Goal: Transaction & Acquisition: Book appointment/travel/reservation

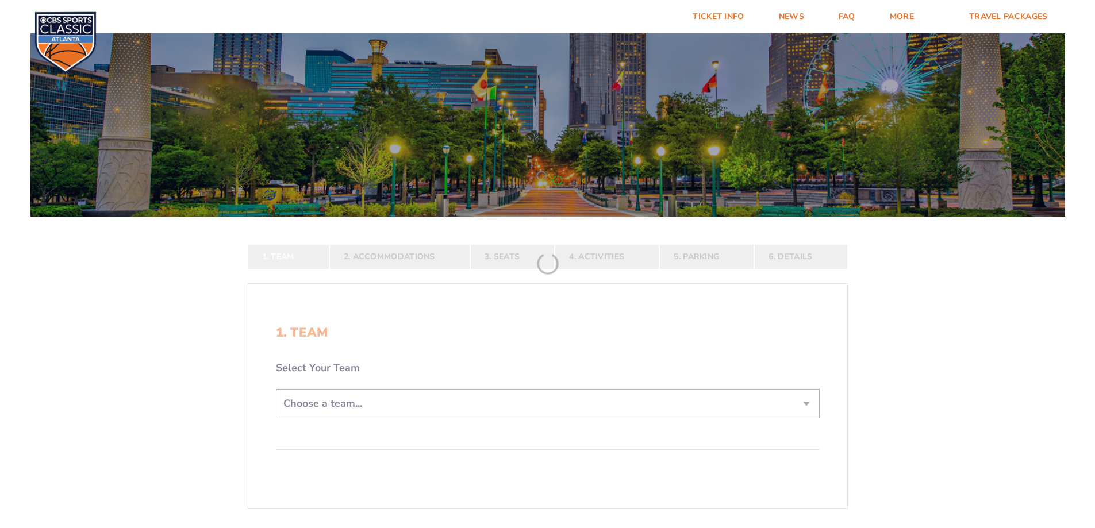
scroll to position [172, 0]
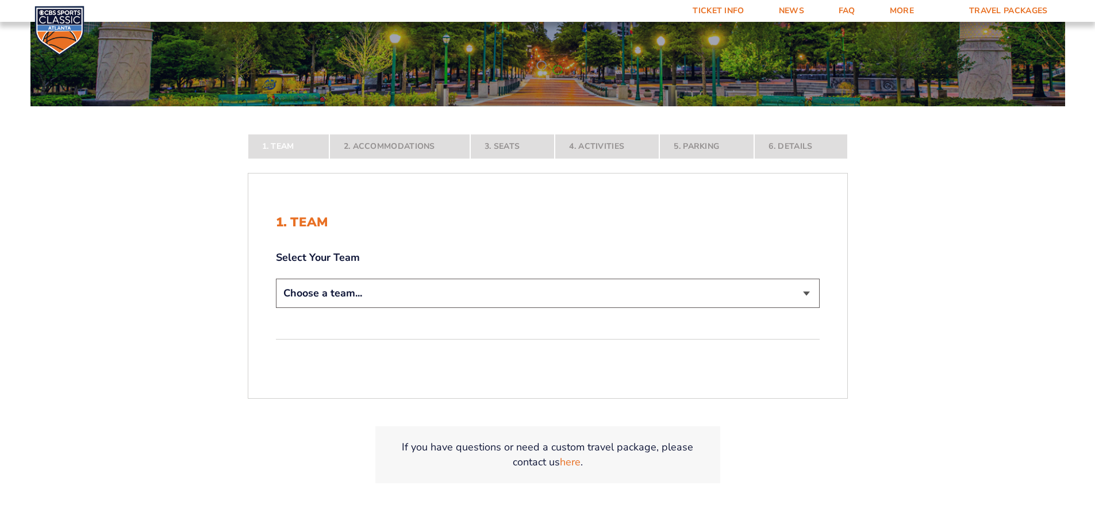
click at [646, 301] on select "Choose a team... [US_STATE] Wildcats [US_STATE] State Buckeyes [US_STATE] Tar H…" at bounding box center [548, 293] width 544 height 29
select select "12956"
click at [276, 308] on select "Choose a team... [US_STATE] Wildcats [US_STATE] State Buckeyes [US_STATE] Tar H…" at bounding box center [548, 293] width 544 height 29
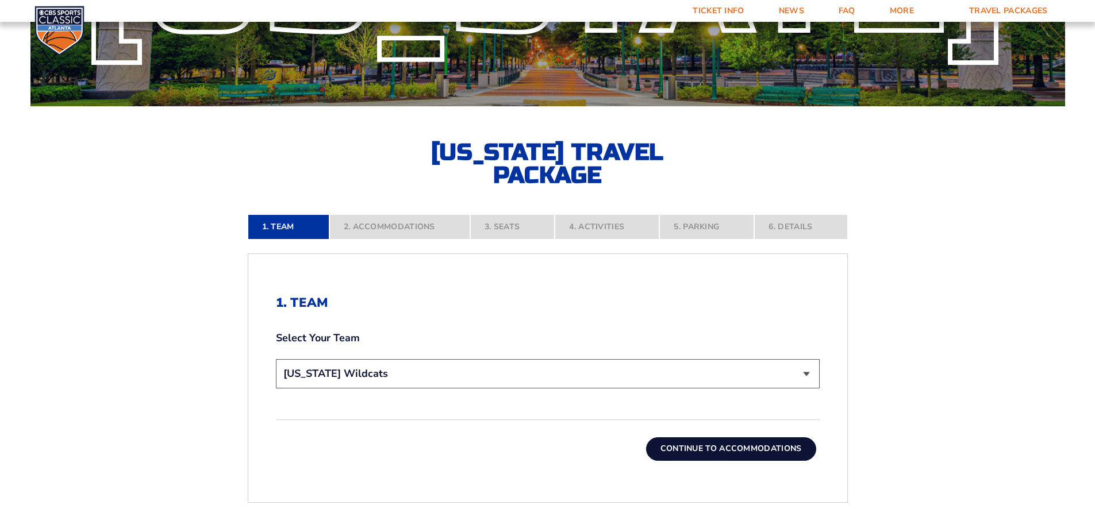
click at [782, 446] on button "Continue To Accommodations" at bounding box center [731, 448] width 170 height 23
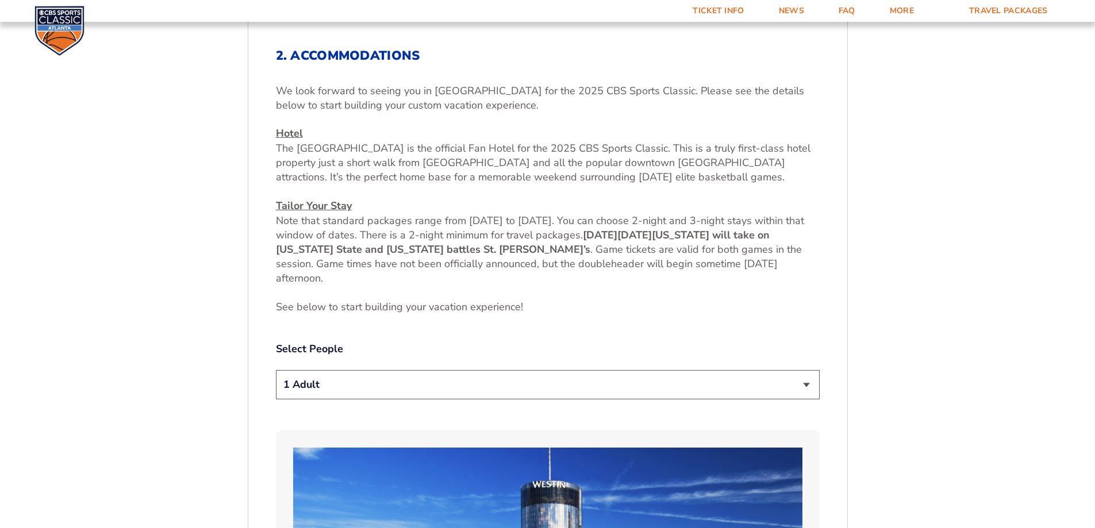
scroll to position [480, 0]
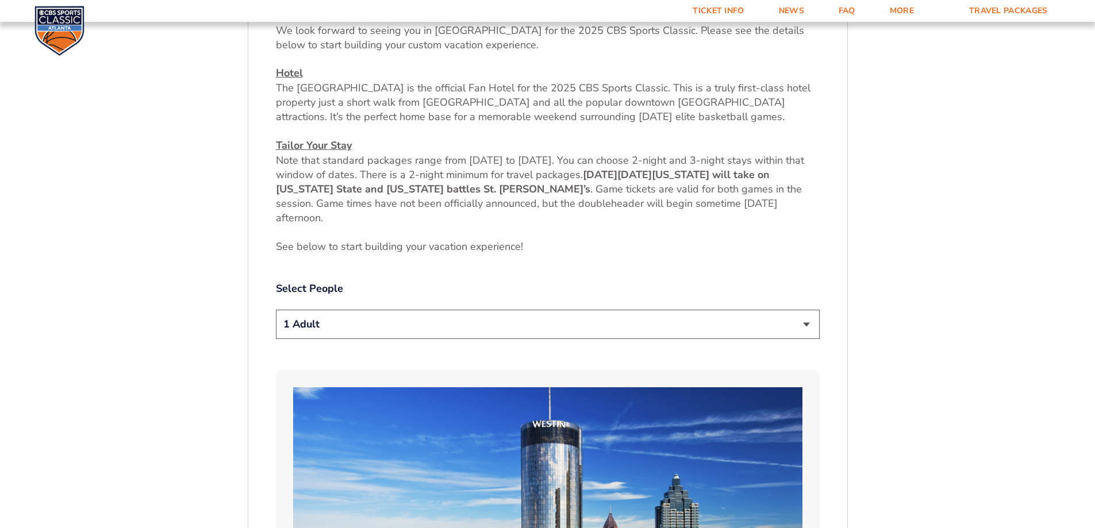
drag, startPoint x: 609, startPoint y: 320, endPoint x: 599, endPoint y: 318, distance: 10.5
click at [609, 320] on select "1 Adult 2 Adults 3 Adults 4 Adults 2 Adults + 1 Child 2 Adults + 2 Children 2 A…" at bounding box center [548, 324] width 544 height 29
select select "2 Adults"
click at [276, 310] on select "1 Adult 2 Adults 3 Adults 4 Adults 2 Adults + 1 Child 2 Adults + 2 Children 2 A…" at bounding box center [548, 324] width 544 height 29
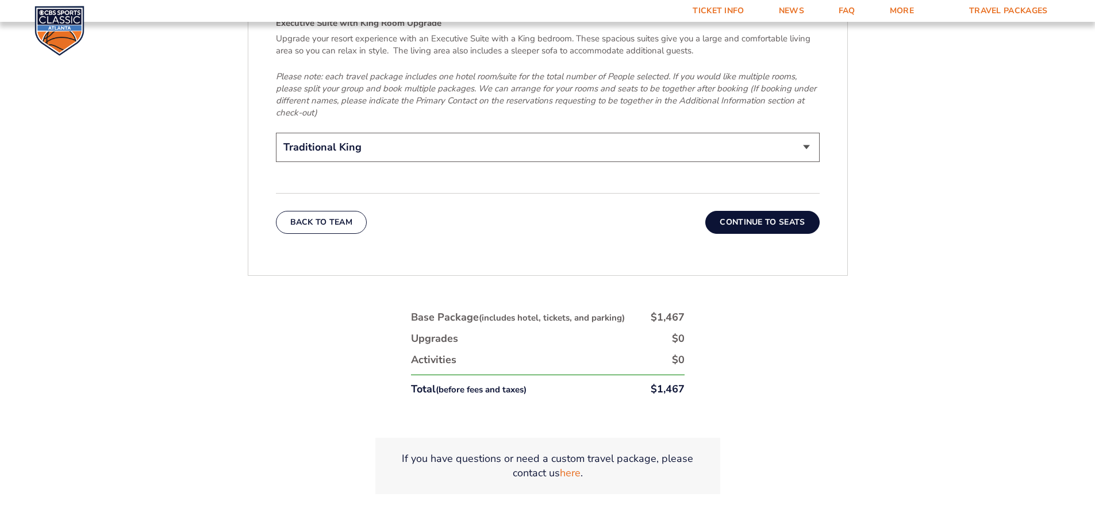
scroll to position [1917, 0]
click at [805, 213] on button "Continue To Seats" at bounding box center [762, 221] width 114 height 23
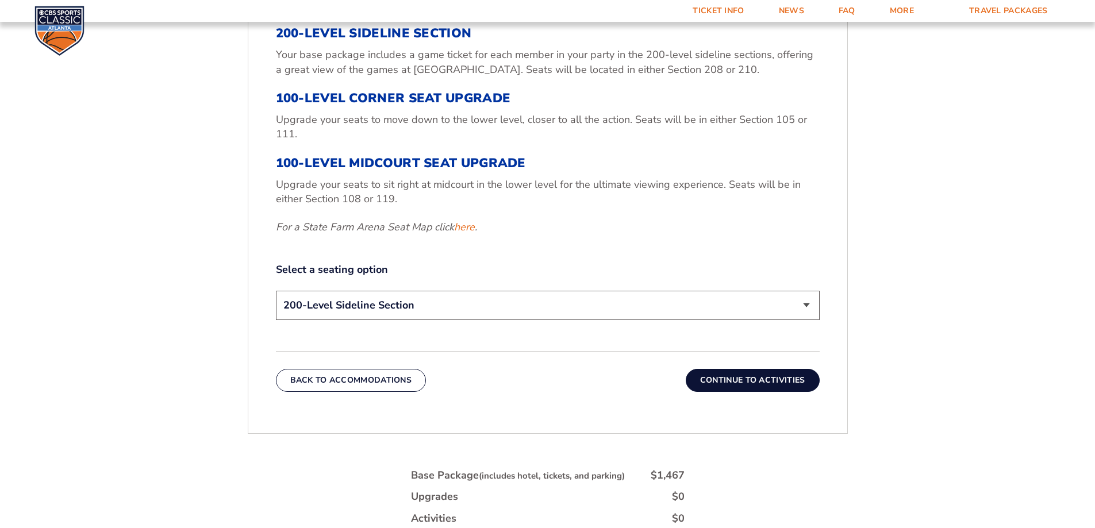
scroll to position [480, 0]
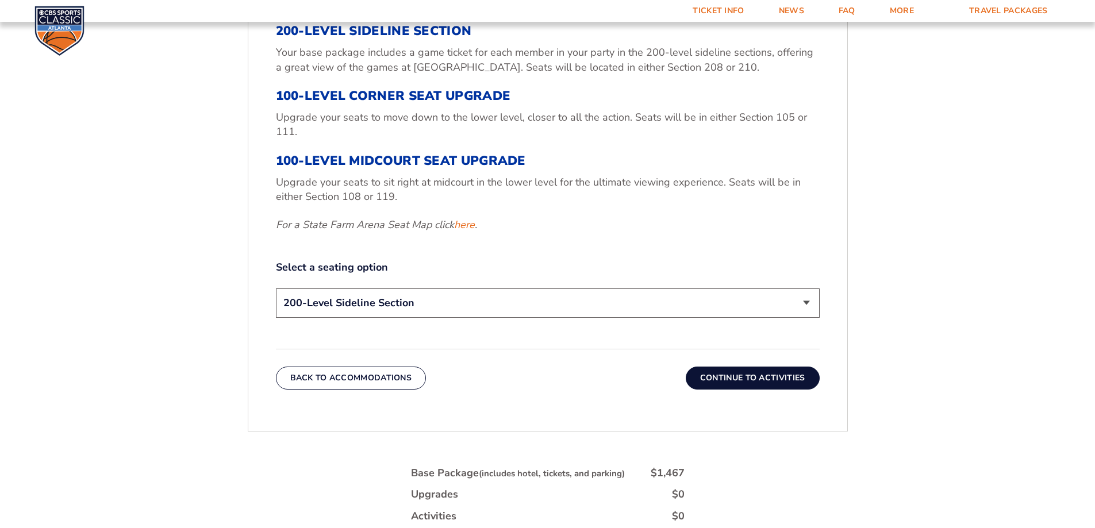
click at [622, 297] on select "200-Level Sideline Section 100-Level Corner Seat Upgrade (+$120 per person) 100…" at bounding box center [548, 303] width 544 height 29
click at [276, 289] on select "200-Level Sideline Section 100-Level Corner Seat Upgrade (+$120 per person) 100…" at bounding box center [548, 303] width 544 height 29
click at [738, 381] on button "Continue To Activities" at bounding box center [753, 378] width 134 height 23
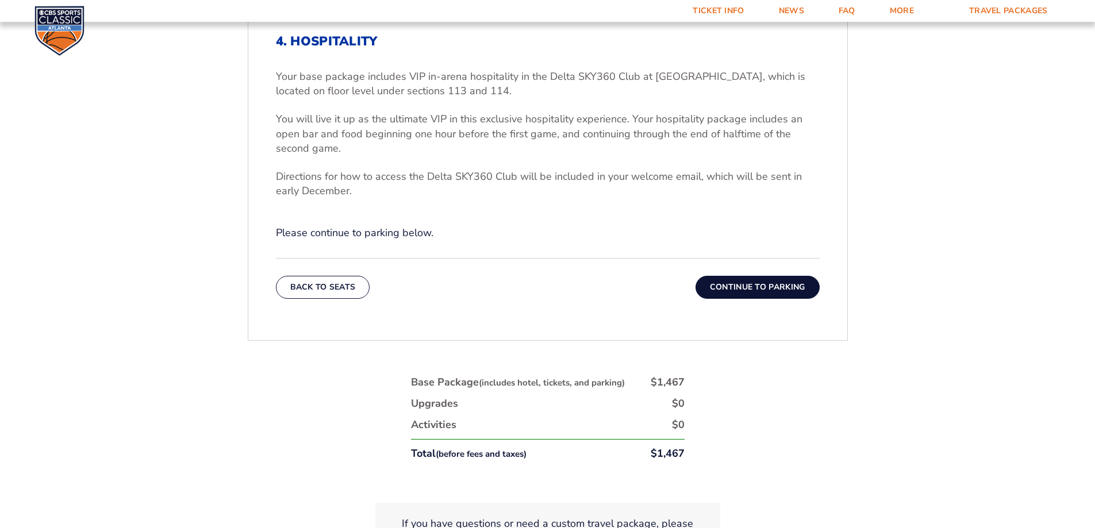
scroll to position [371, 0]
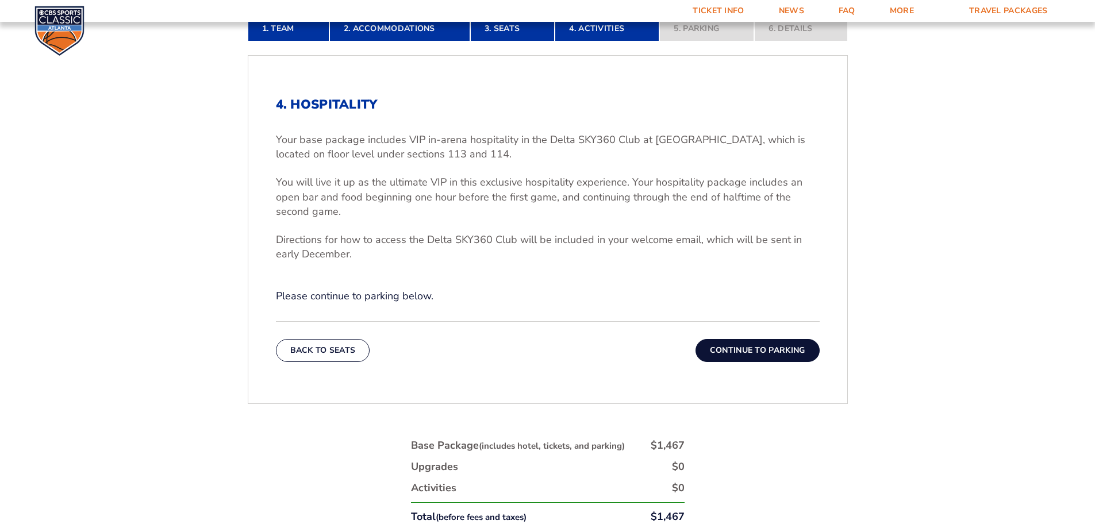
click at [787, 344] on button "Continue To Parking" at bounding box center [758, 350] width 124 height 23
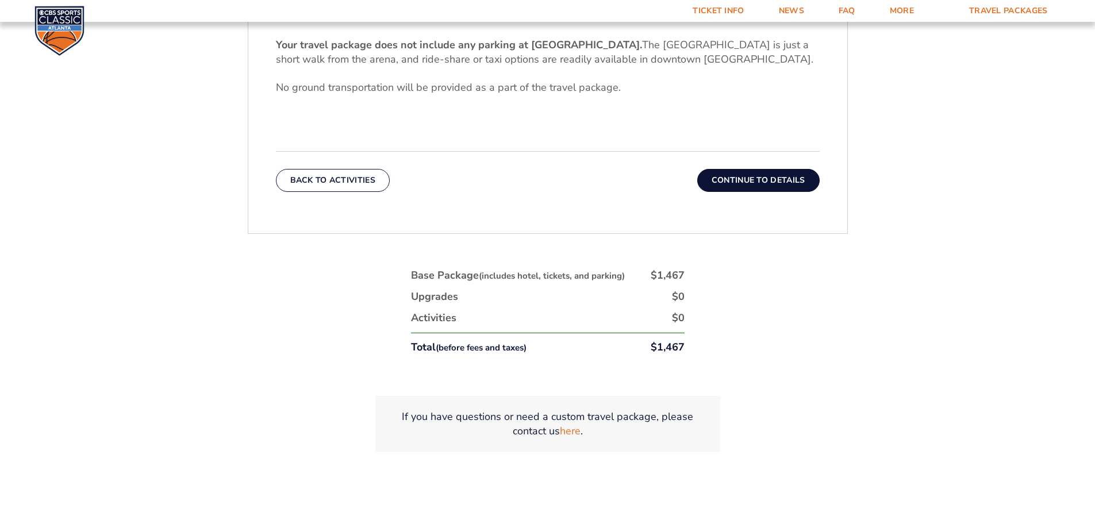
scroll to position [480, 0]
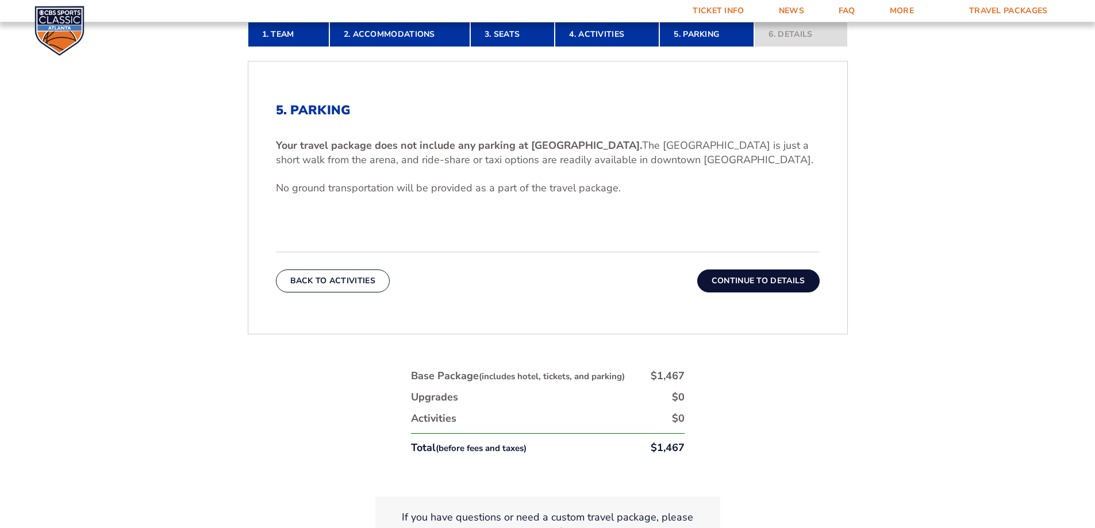
click at [767, 282] on button "Continue To Details" at bounding box center [758, 281] width 122 height 23
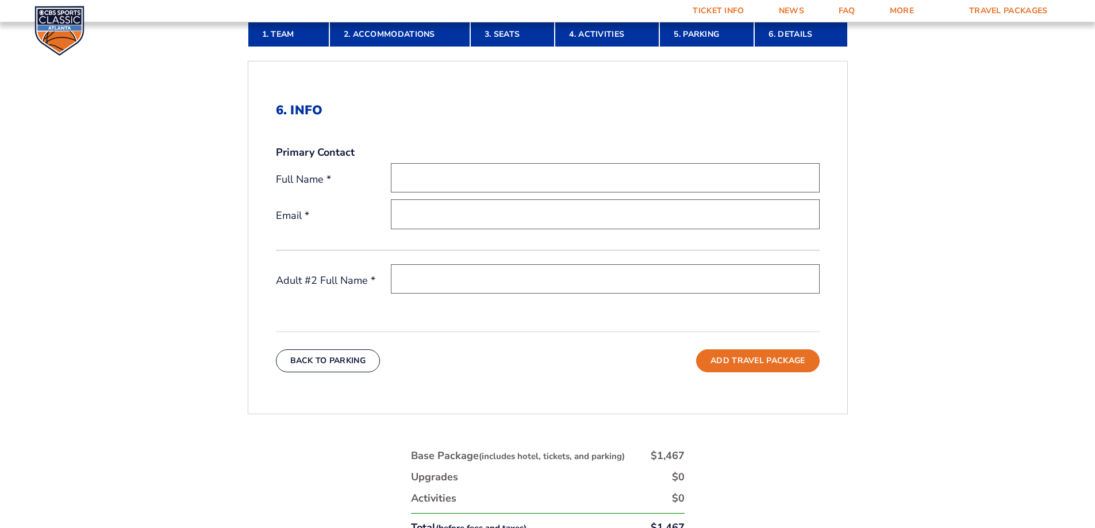
scroll to position [193, 0]
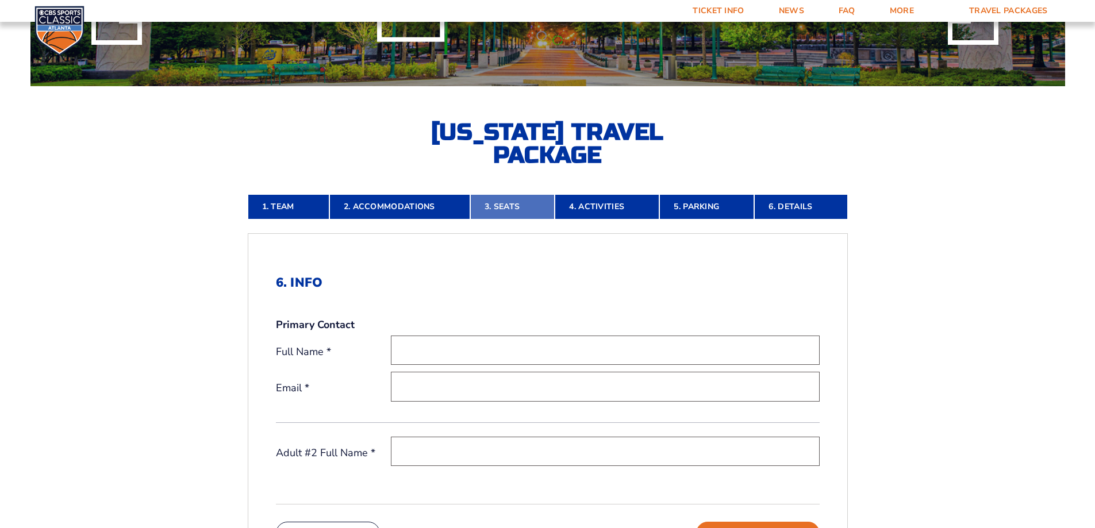
click at [520, 201] on link "3. Seats" at bounding box center [512, 206] width 85 height 25
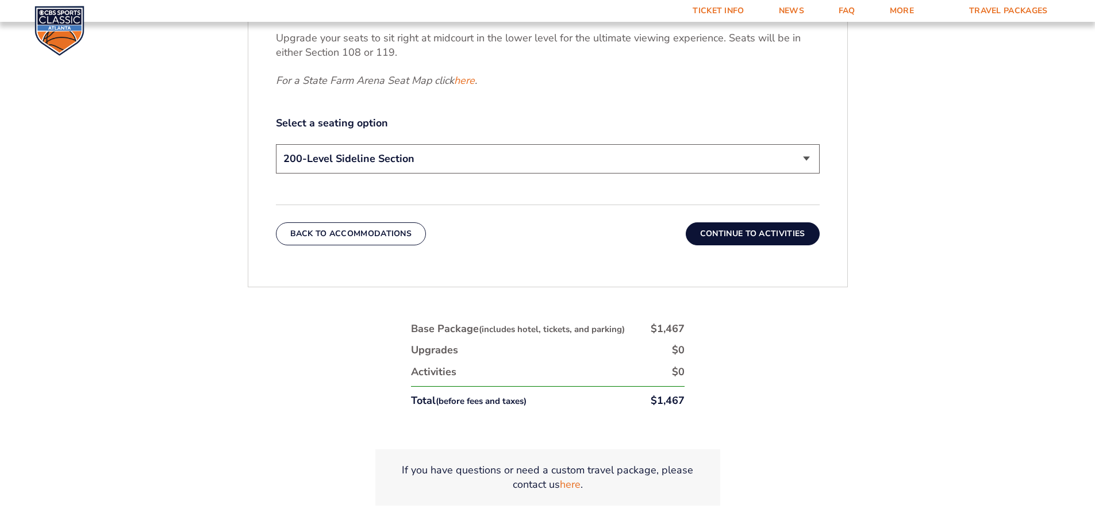
scroll to position [652, 0]
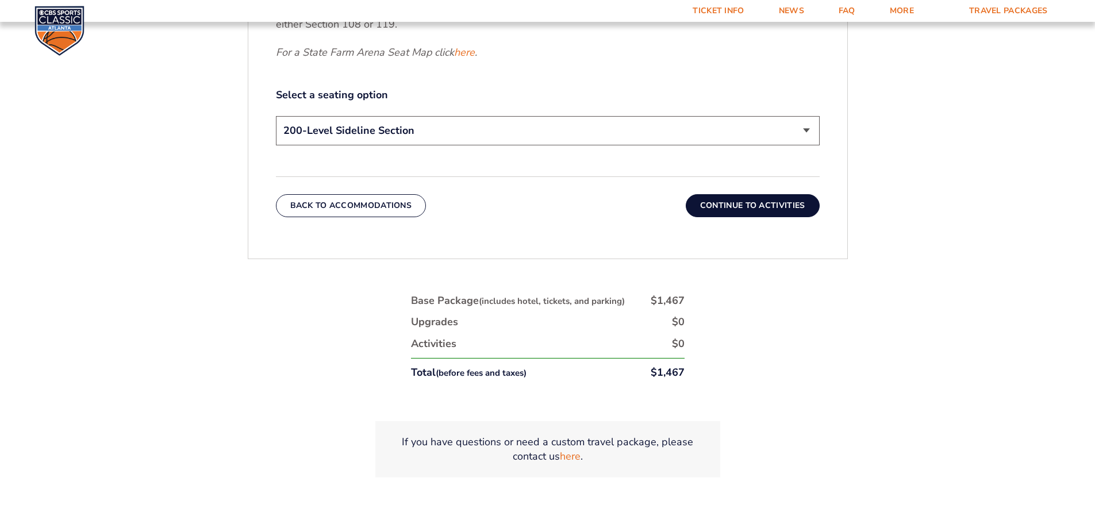
click at [531, 130] on select "200-Level Sideline Section 100-Level Corner Seat Upgrade (+$120 per person) 100…" at bounding box center [548, 130] width 544 height 29
select select "100-Level Corner Seat Upgrade"
click at [276, 116] on select "200-Level Sideline Section 100-Level Corner Seat Upgrade (+$120 per person) 100…" at bounding box center [548, 130] width 544 height 29
click at [468, 49] on link "here" at bounding box center [464, 52] width 21 height 14
